Goal: Task Accomplishment & Management: Complete application form

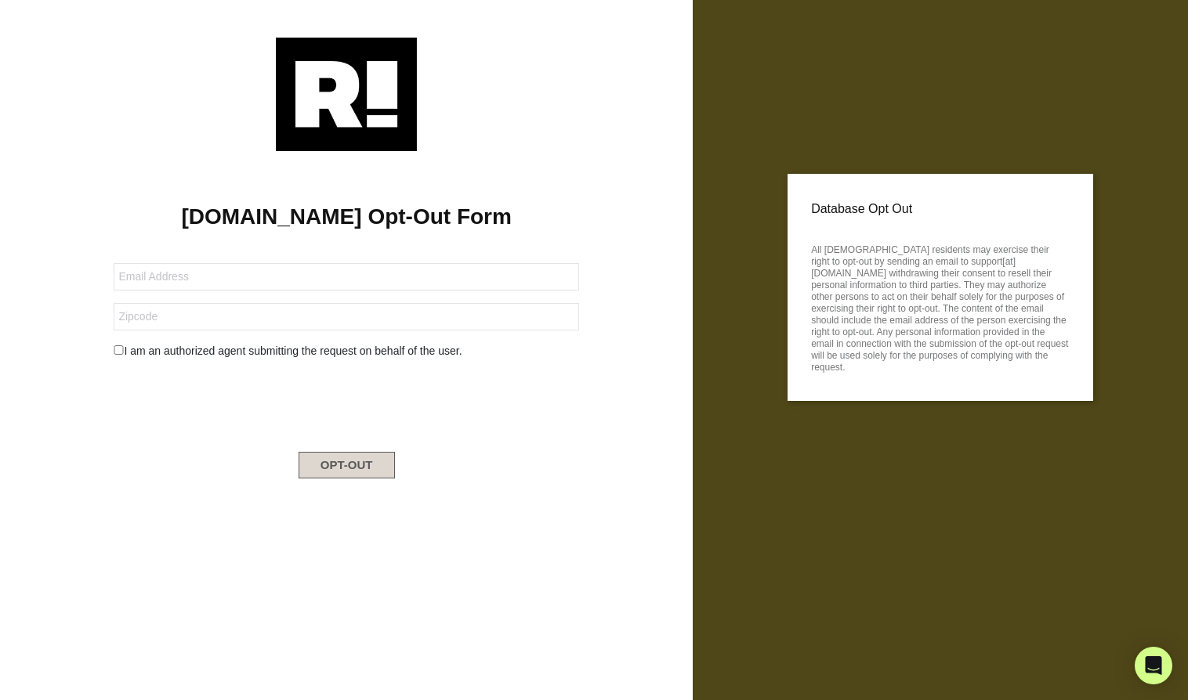
click at [327, 468] on button "OPT-OUT" at bounding box center [346, 465] width 96 height 27
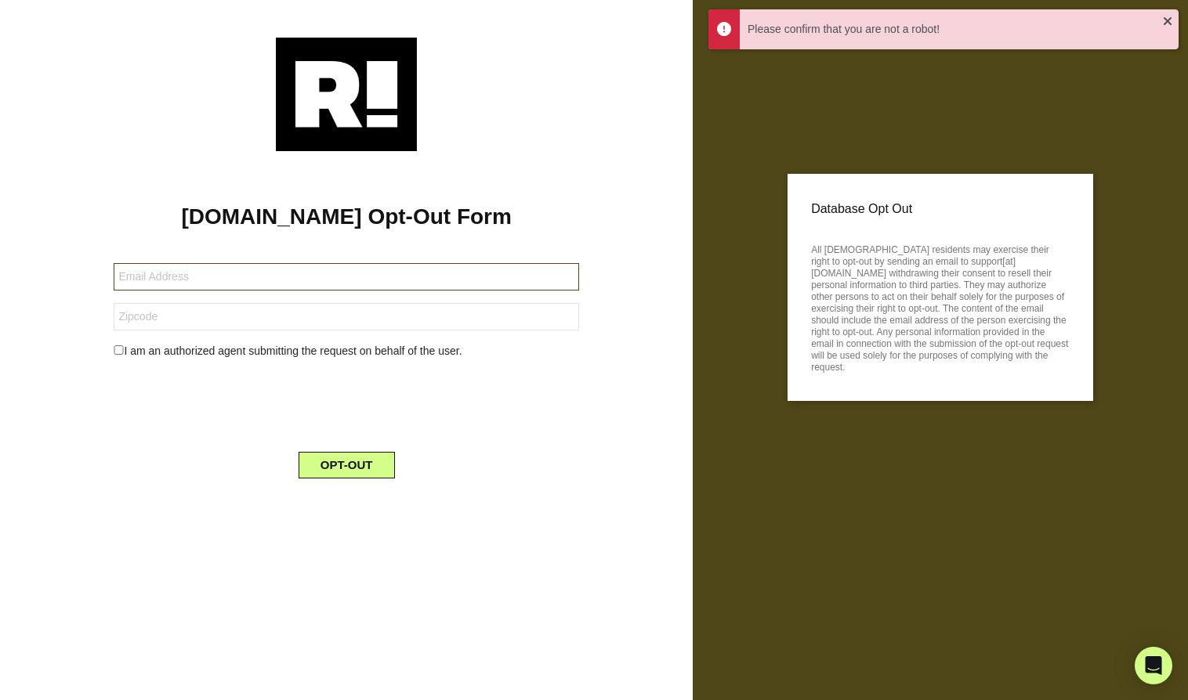
click at [312, 281] on input "text" at bounding box center [346, 276] width 465 height 27
type input "J"
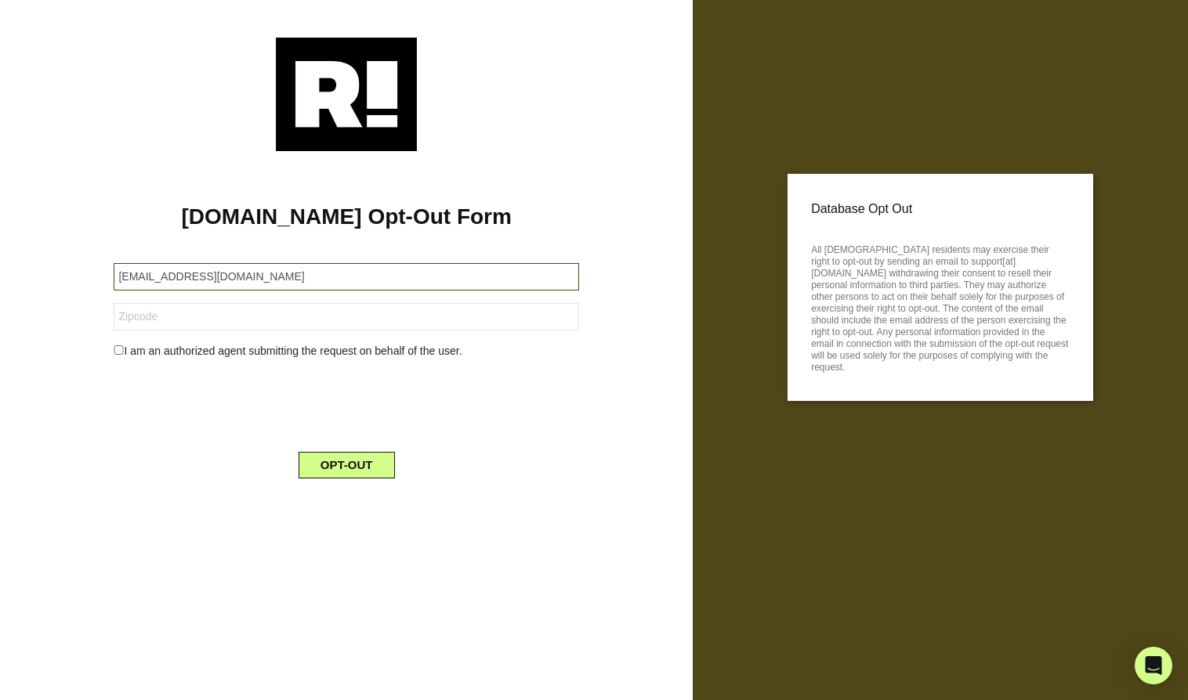
type input "[EMAIL_ADDRESS][DOMAIN_NAME]"
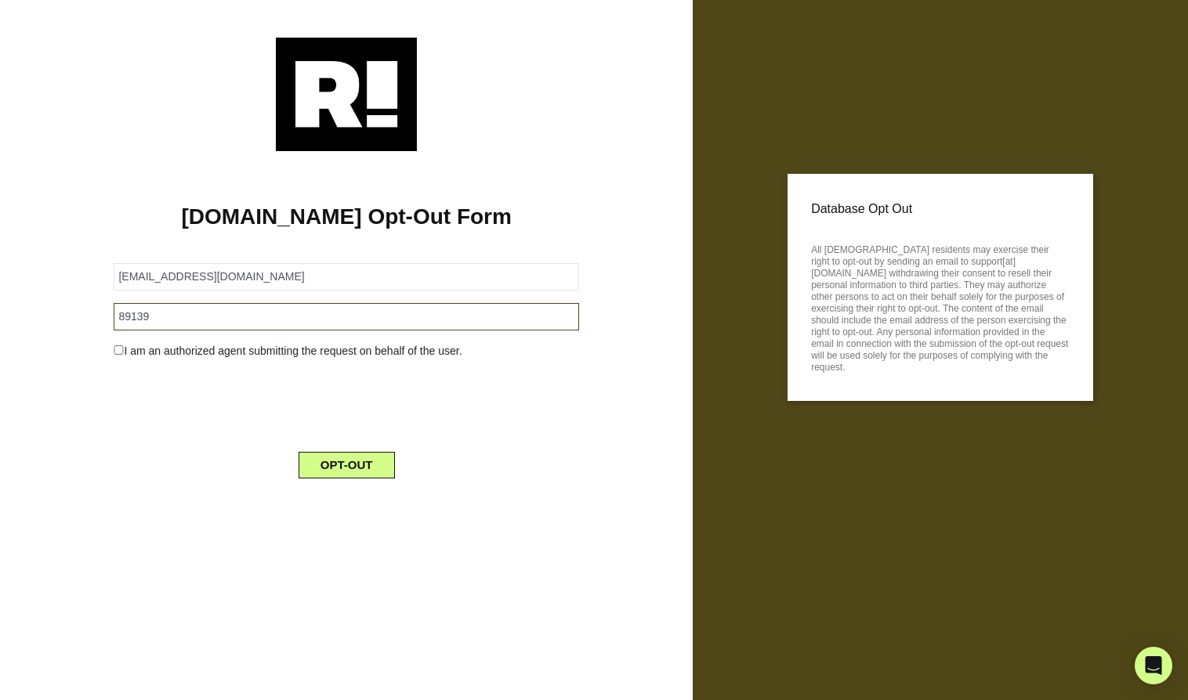
type input "89139"
click at [356, 464] on button "OPT-OUT" at bounding box center [346, 465] width 96 height 27
